Goal: Task Accomplishment & Management: Use online tool/utility

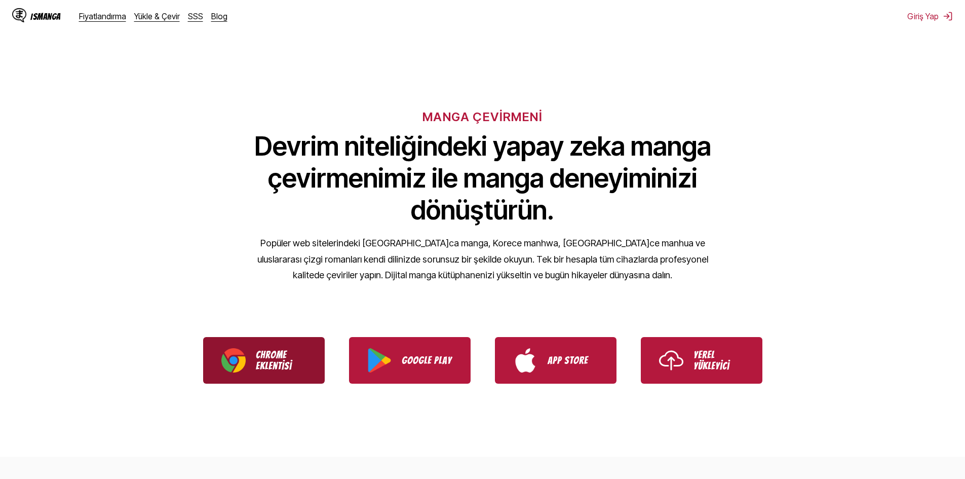
click at [242, 362] on img "Download IsManga Chrome Extension" at bounding box center [233, 360] width 24 height 24
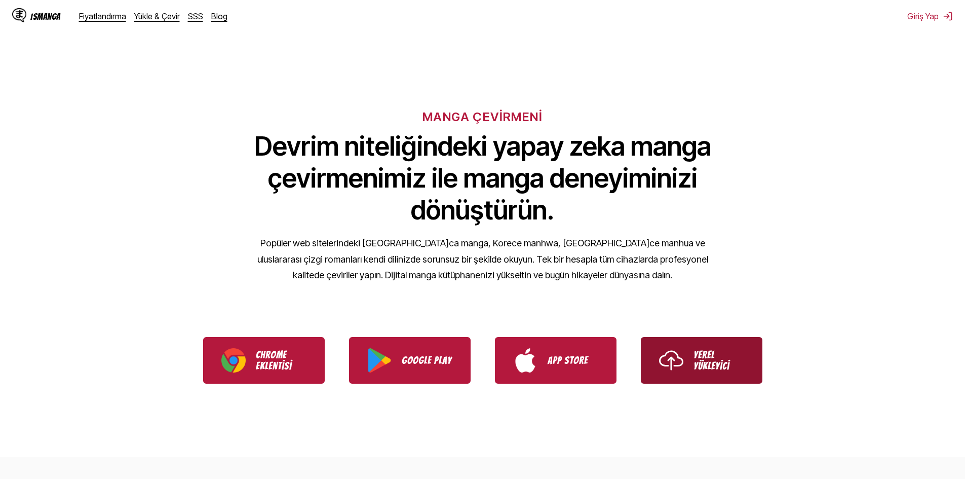
click at [722, 367] on p "Yerel Yükleyici" at bounding box center [718, 360] width 51 height 22
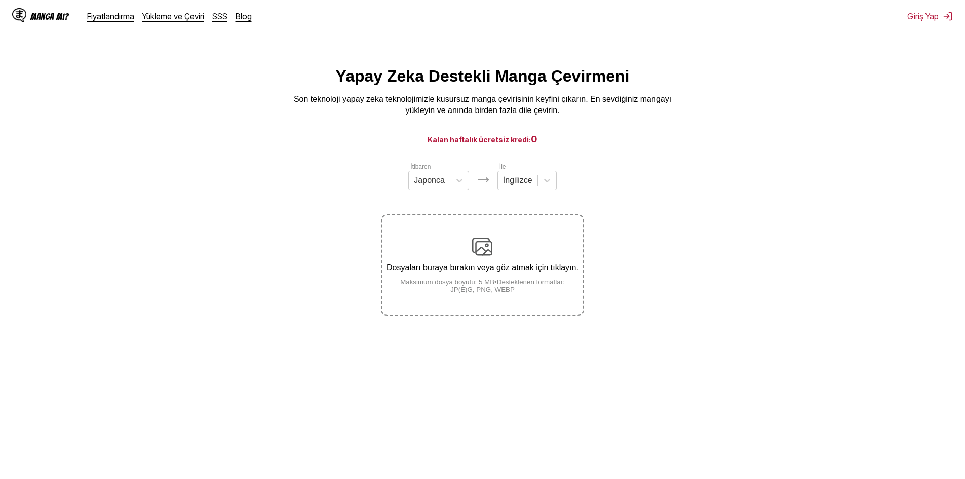
click at [422, 276] on div "Dosyaları buraya bırakın veya göz atmak için tıklayın. Maksimum dosya boyutu: 5…" at bounding box center [482, 264] width 201 height 57
click at [0, 0] on input "Dosyaları buraya bırakın veya göz atmak için tıklayın. Maksimum dosya boyutu: 5…" at bounding box center [0, 0] width 0 height 0
